Goal: Task Accomplishment & Management: Use online tool/utility

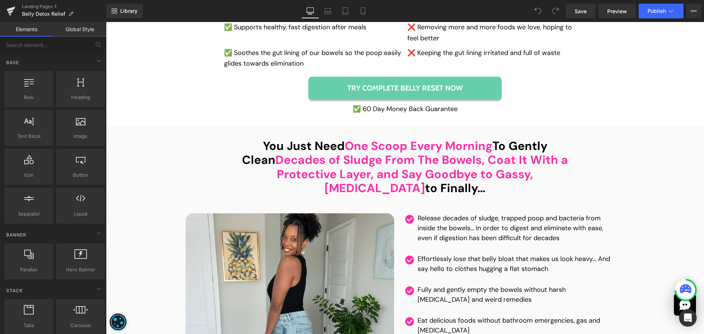
scroll to position [2969, 0]
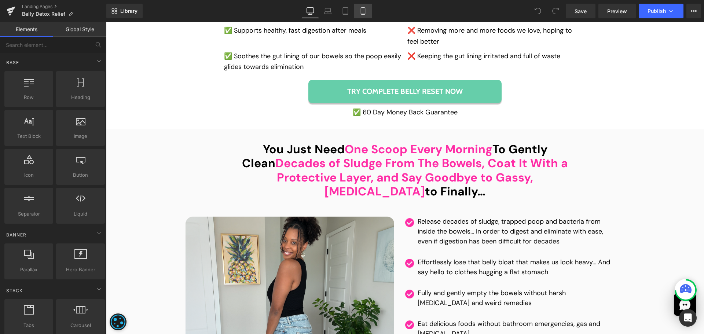
click at [364, 10] on icon at bounding box center [362, 10] width 7 height 7
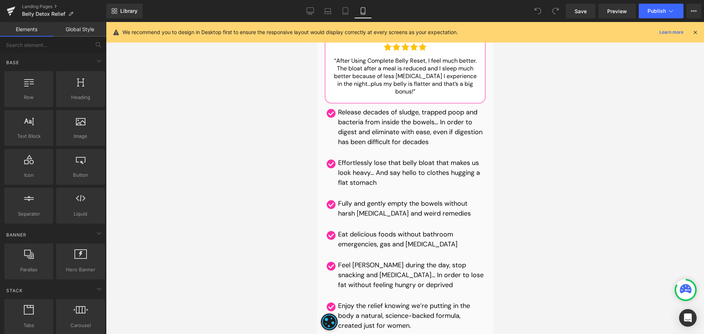
scroll to position [4607, 0]
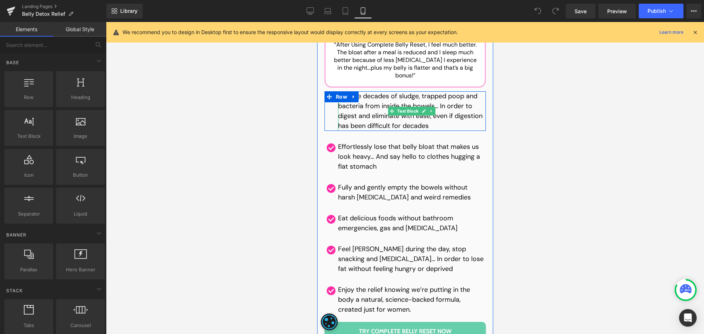
click at [365, 91] on p "Release decades of sludge, trapped poop and bacteria from inside the bowels… In…" at bounding box center [412, 111] width 148 height 40
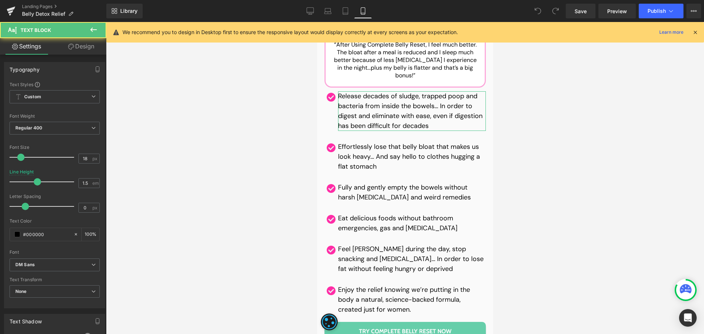
click at [92, 40] on link "Design" at bounding box center [81, 46] width 53 height 16
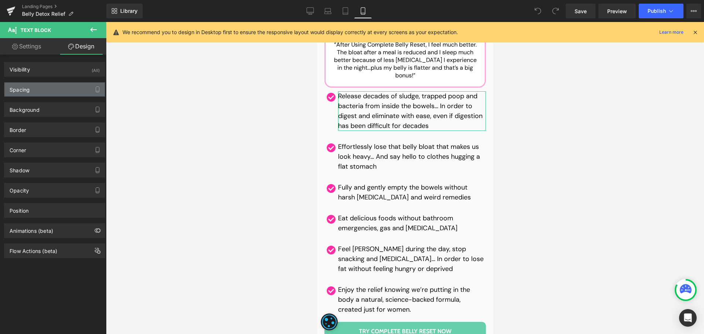
click at [62, 88] on div "Spacing" at bounding box center [54, 89] width 100 height 14
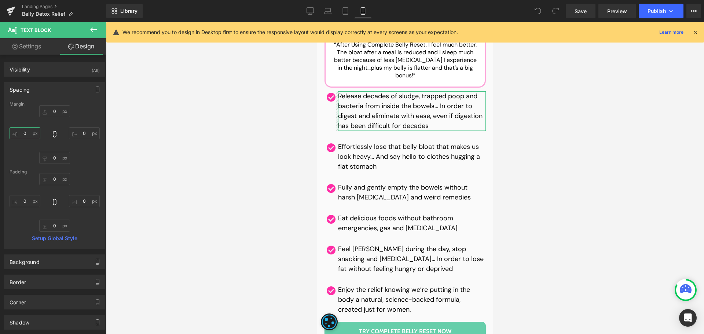
click at [34, 137] on input "text" at bounding box center [25, 133] width 31 height 12
type input "5"
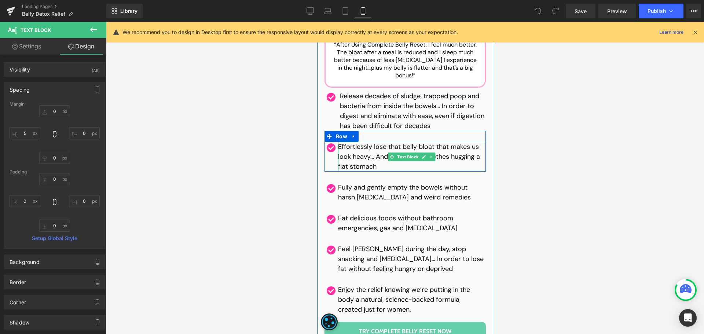
click at [369, 142] on p "Effortlessly lose that belly bloat that makes us look heavy… And say hello to c…" at bounding box center [412, 157] width 148 height 30
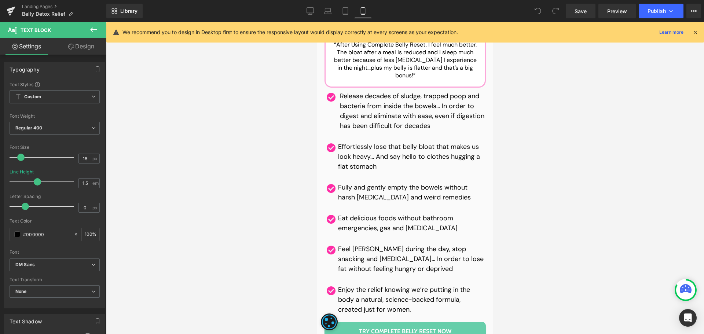
click at [69, 49] on link "Design" at bounding box center [81, 46] width 53 height 16
click at [0, 0] on div "Spacing" at bounding box center [0, 0] width 0 height 0
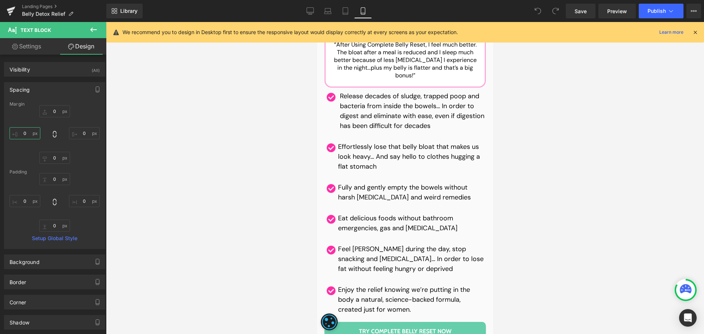
click at [26, 137] on input "text" at bounding box center [25, 133] width 31 height 12
type input "5"
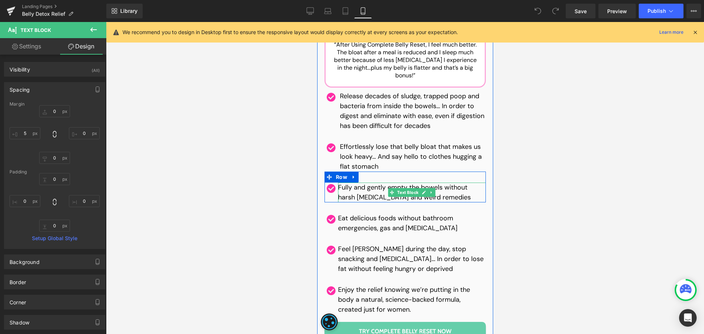
click at [373, 183] on p "Fully and gently empty the bowels without harsh [MEDICAL_DATA] and weird remedi…" at bounding box center [412, 193] width 148 height 20
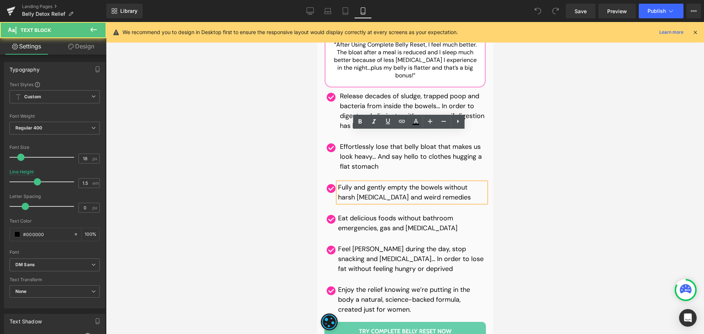
click at [82, 42] on link "Design" at bounding box center [81, 46] width 53 height 16
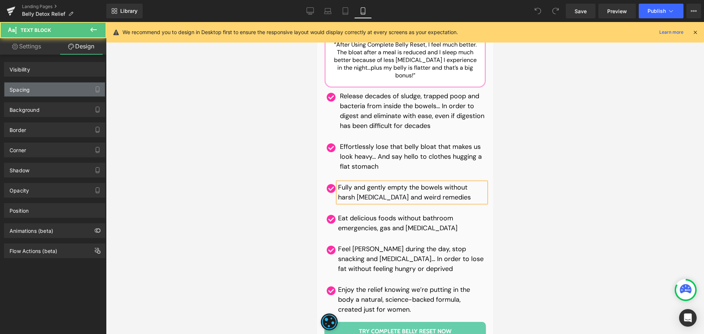
click at [36, 89] on div "Spacing" at bounding box center [54, 89] width 100 height 14
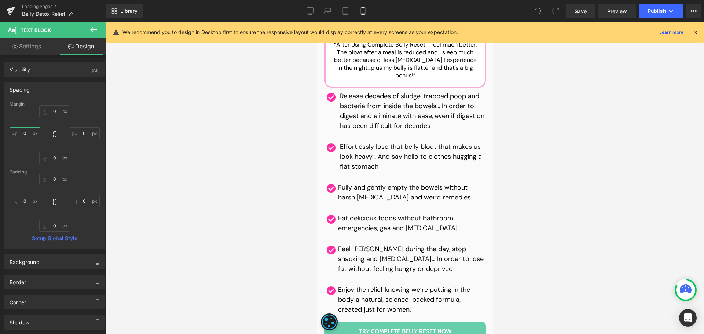
click at [29, 135] on input "text" at bounding box center [25, 133] width 31 height 12
type input "5"
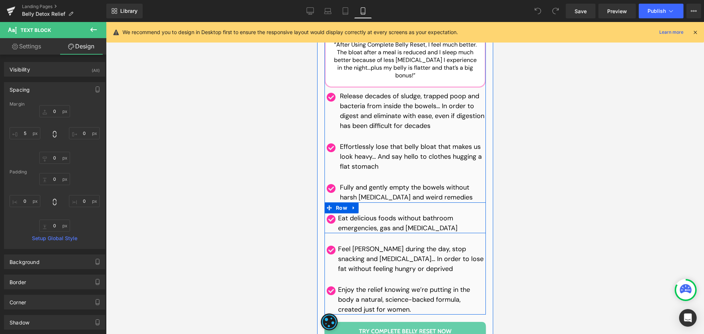
click at [365, 213] on p "Eat delicious foods without bathroom emergencies, gas and [MEDICAL_DATA]" at bounding box center [412, 223] width 148 height 20
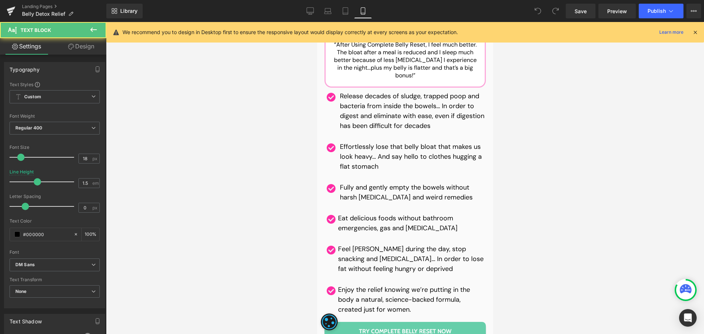
click at [80, 38] on link "Design" at bounding box center [81, 46] width 53 height 16
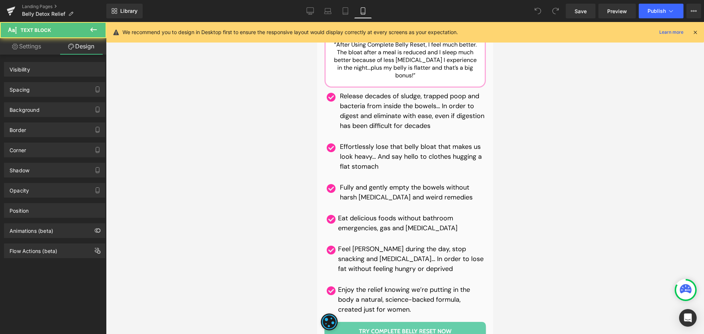
click at [38, 88] on div "Spacing" at bounding box center [54, 89] width 100 height 14
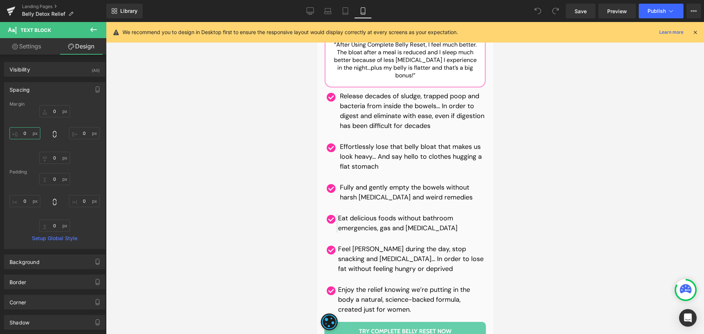
click at [26, 135] on input "text" at bounding box center [25, 133] width 31 height 12
type input "5"
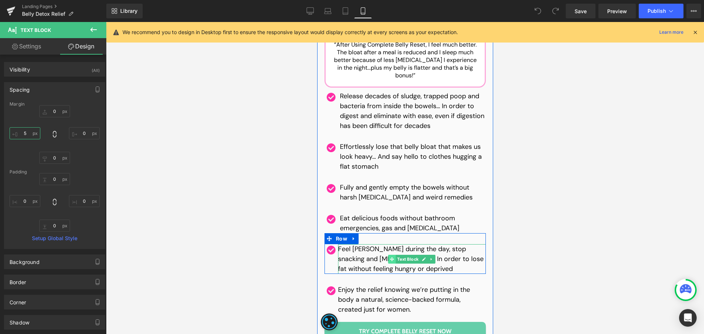
drag, startPoint x: 459, startPoint y: 134, endPoint x: 388, endPoint y: 204, distance: 99.5
click at [388, 255] on span at bounding box center [392, 259] width 8 height 9
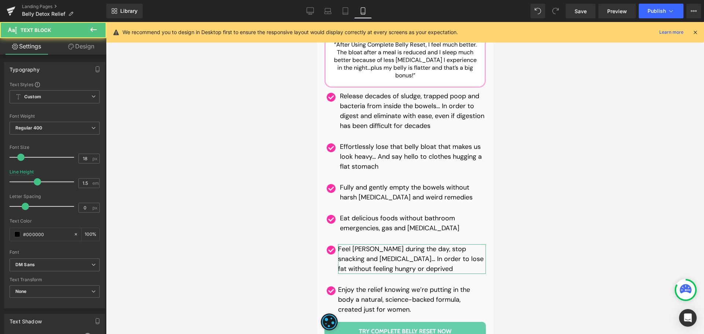
click at [71, 46] on icon at bounding box center [71, 47] width 6 height 6
click at [0, 0] on div "Background" at bounding box center [0, 0] width 0 height 0
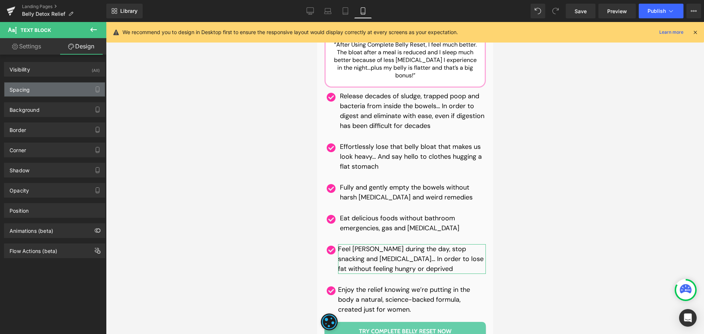
click at [33, 90] on div "Spacing" at bounding box center [54, 89] width 100 height 14
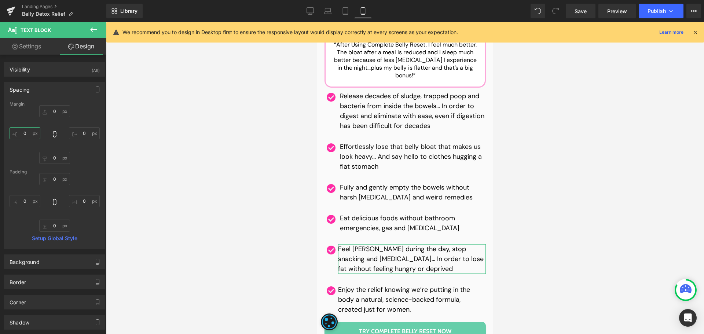
click at [27, 132] on input "text" at bounding box center [25, 133] width 31 height 12
type input "5"
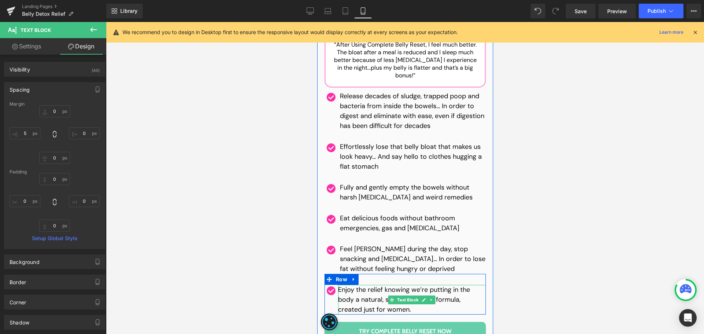
click at [377, 285] on p "Enjoy the relief knowing we’re putting in the body a natural, science-backed fo…" at bounding box center [412, 300] width 148 height 30
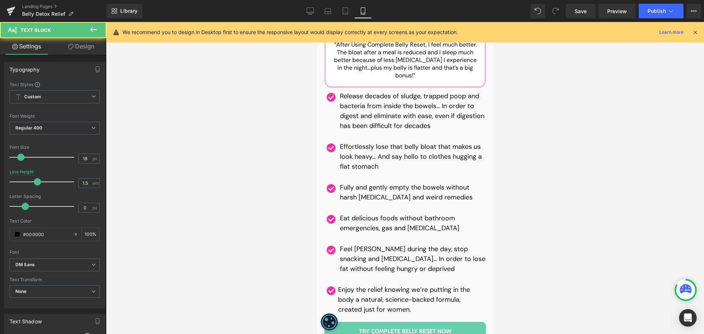
click at [82, 43] on link "Design" at bounding box center [81, 46] width 53 height 16
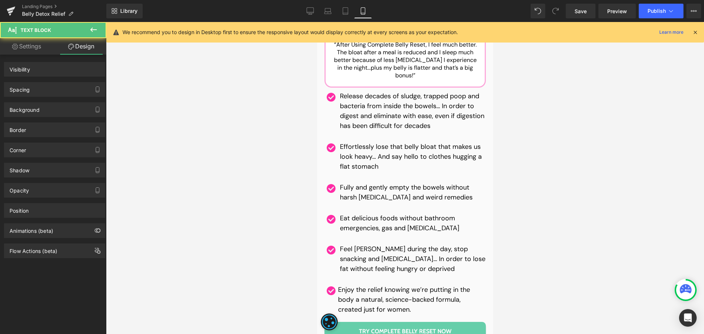
click at [26, 94] on div "Spacing" at bounding box center [54, 89] width 100 height 14
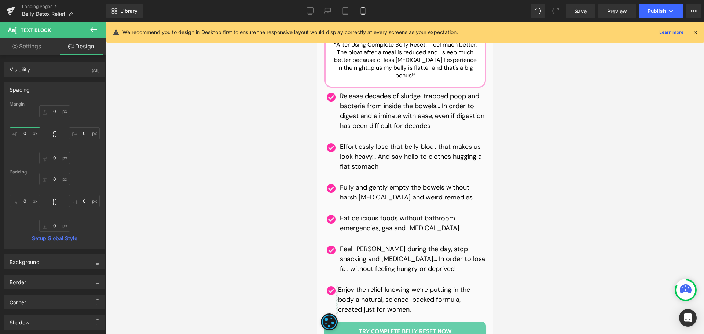
click at [29, 132] on input "text" at bounding box center [25, 133] width 31 height 12
type input "5"
click at [652, 11] on span "Publish" at bounding box center [656, 11] width 18 height 6
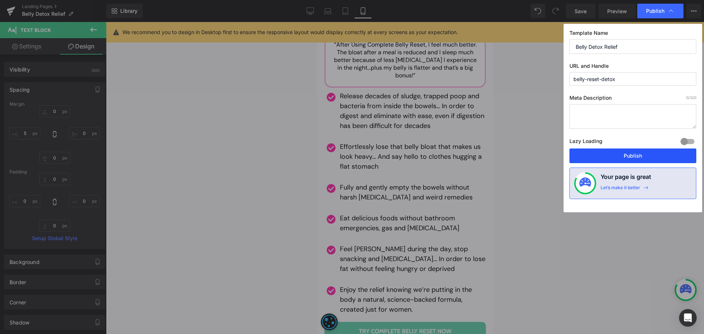
click at [633, 152] on button "Publish" at bounding box center [632, 155] width 127 height 15
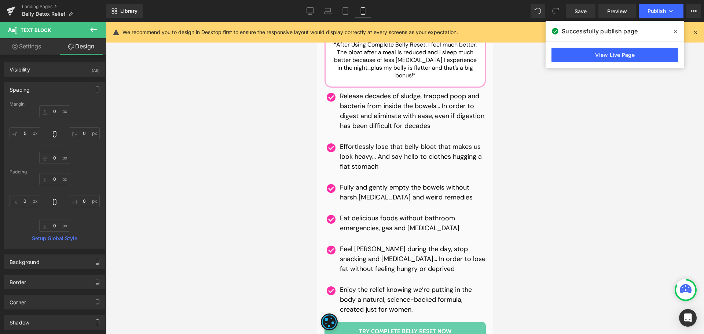
click at [586, 56] on link "View Live Page" at bounding box center [614, 55] width 127 height 15
